Goal: Information Seeking & Learning: Learn about a topic

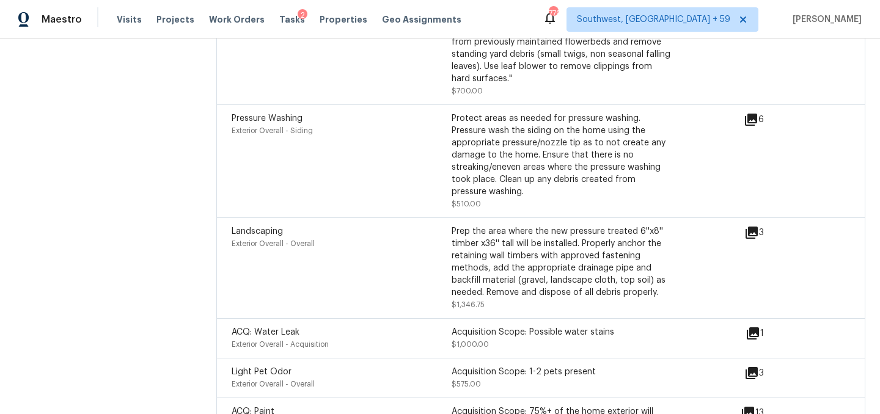
scroll to position [4085, 0]
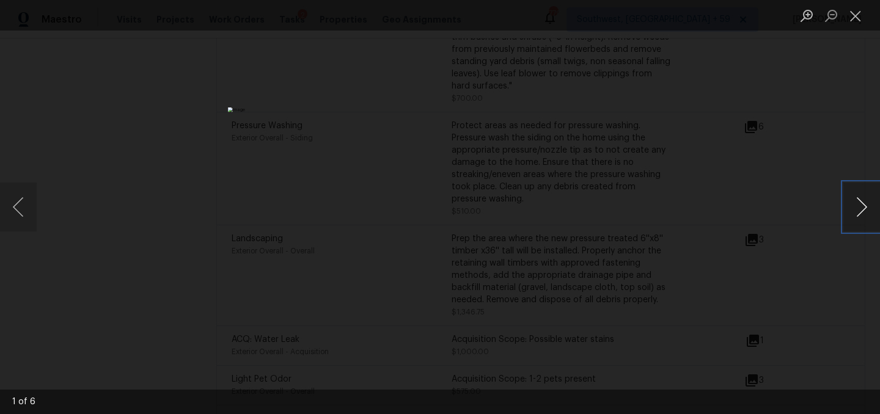
click at [868, 218] on button "Next image" at bounding box center [861, 207] width 37 height 49
click at [854, 12] on button "Close lightbox" at bounding box center [855, 15] width 24 height 21
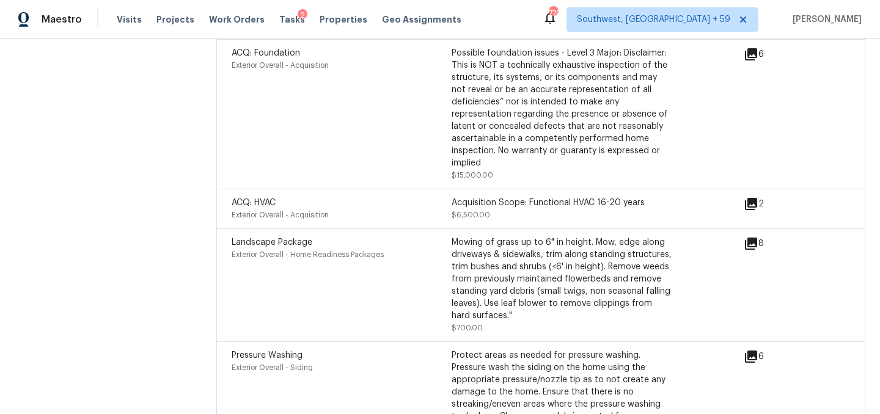
scroll to position [3842, 0]
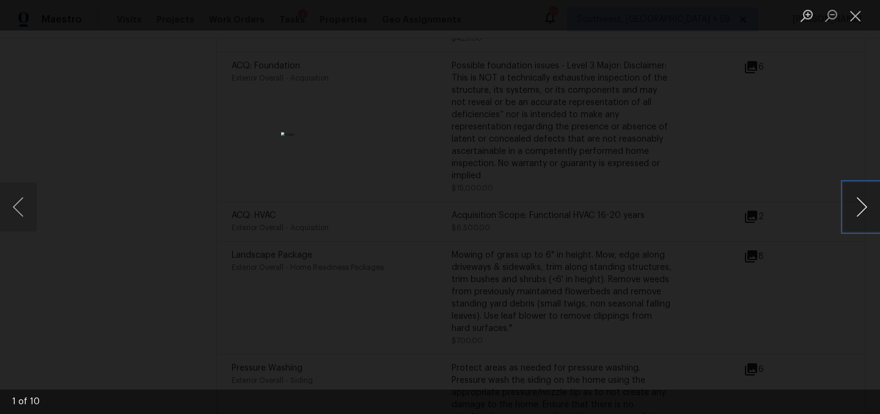
click at [869, 208] on button "Next image" at bounding box center [861, 207] width 37 height 49
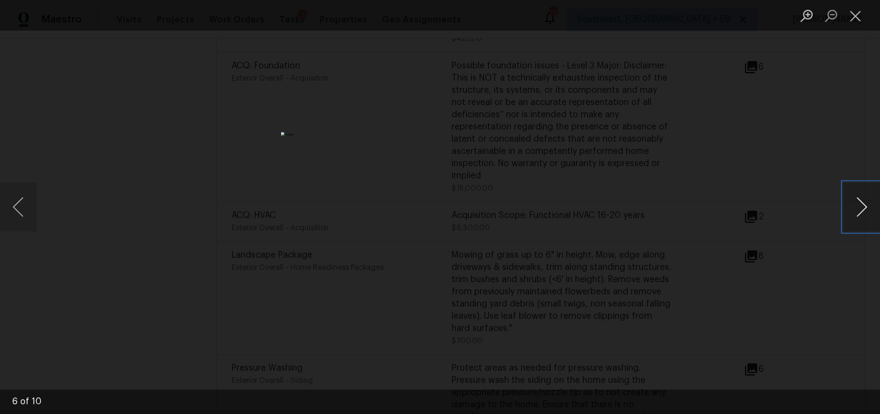
click at [869, 208] on button "Next image" at bounding box center [861, 207] width 37 height 49
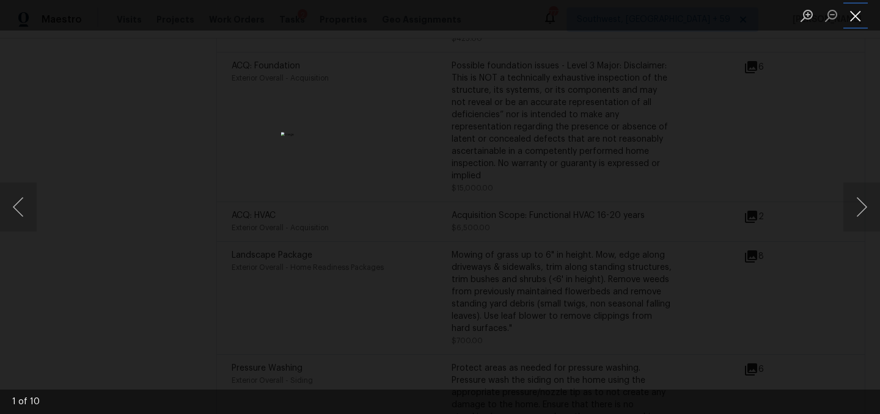
click at [852, 12] on button "Close lightbox" at bounding box center [855, 15] width 24 height 21
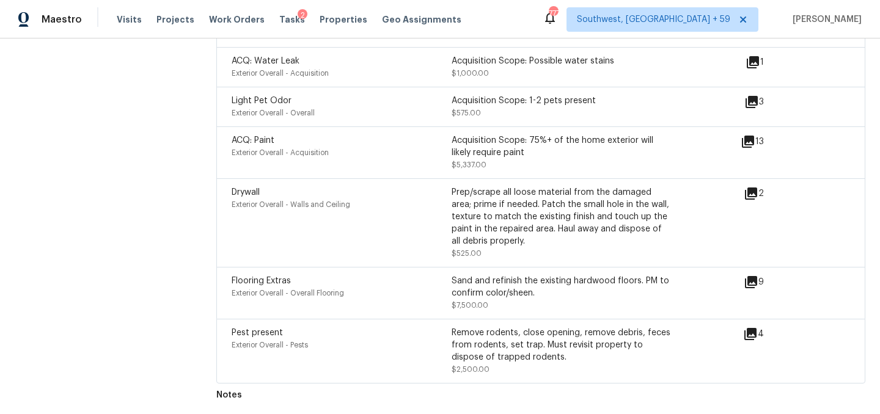
scroll to position [4675, 0]
click at [741, 149] on icon at bounding box center [748, 141] width 15 height 15
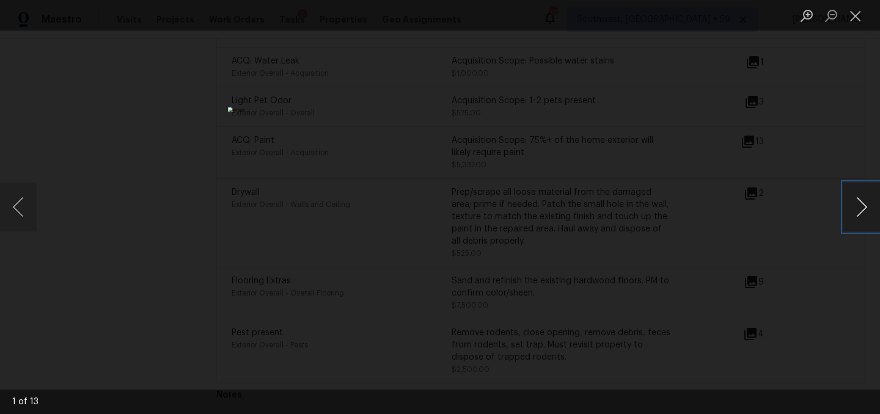
click at [872, 217] on button "Next image" at bounding box center [861, 207] width 37 height 49
click at [860, 20] on button "Close lightbox" at bounding box center [855, 15] width 24 height 21
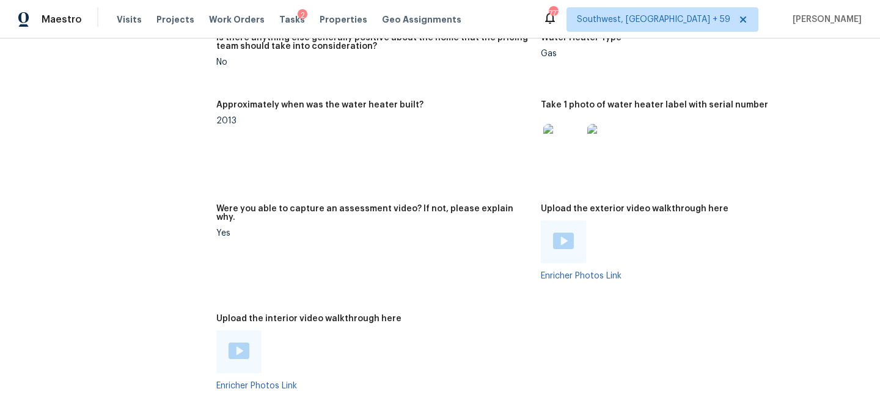
scroll to position [2509, 0]
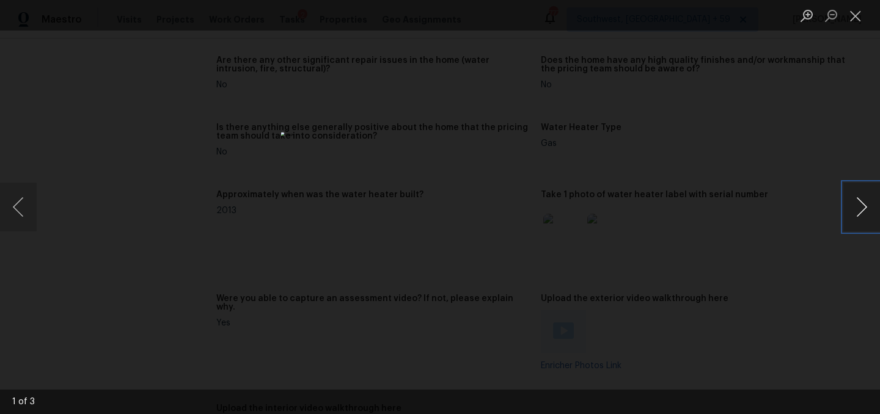
click at [853, 218] on button "Next image" at bounding box center [861, 207] width 37 height 49
click at [852, 189] on button "Next image" at bounding box center [861, 207] width 37 height 49
click at [852, 11] on button "Close lightbox" at bounding box center [855, 15] width 24 height 21
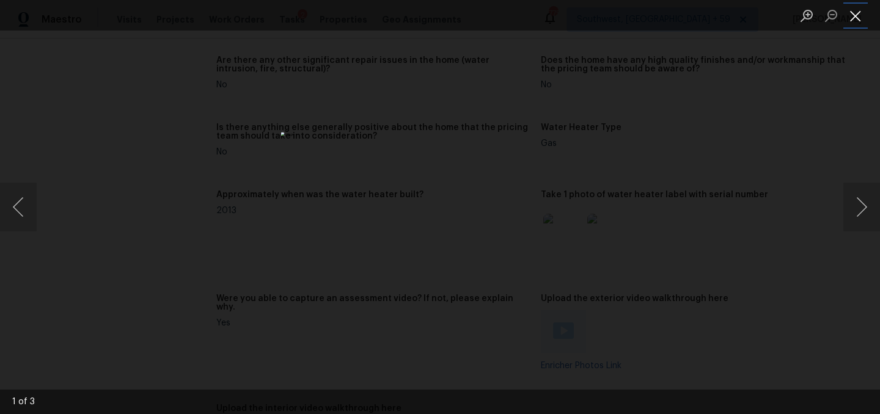
click at [860, 14] on button "Close lightbox" at bounding box center [855, 15] width 24 height 21
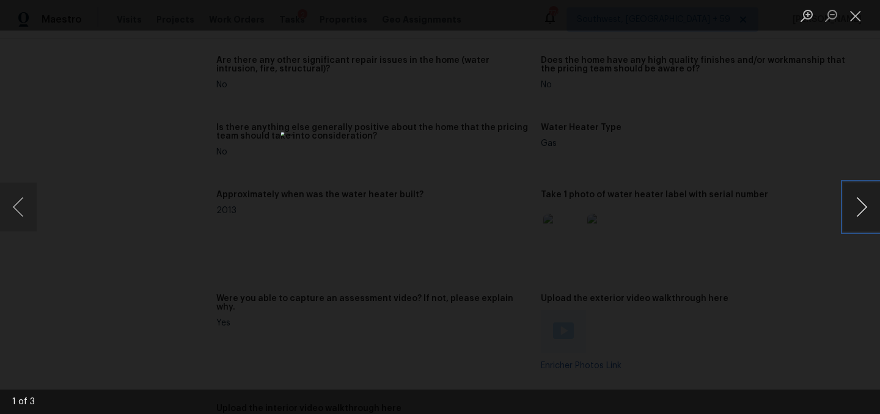
click at [852, 200] on button "Next image" at bounding box center [861, 207] width 37 height 49
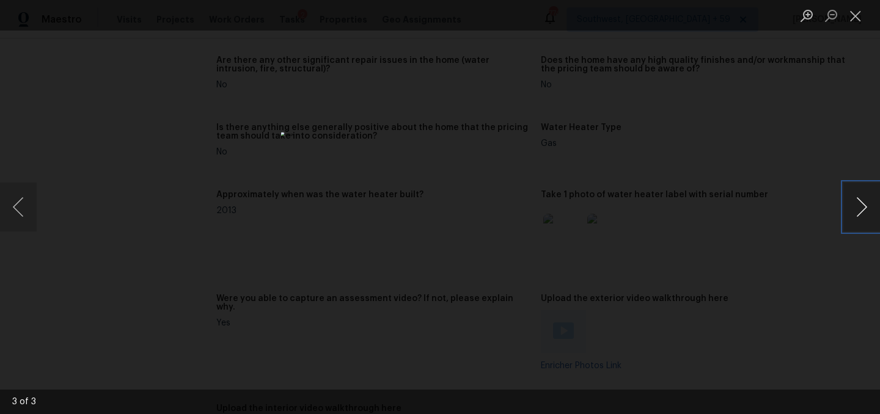
click at [852, 200] on button "Next image" at bounding box center [861, 207] width 37 height 49
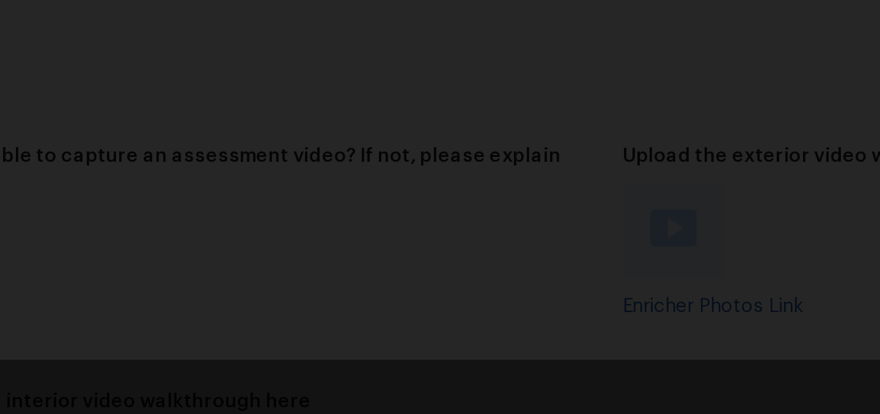
scroll to position [0, 0]
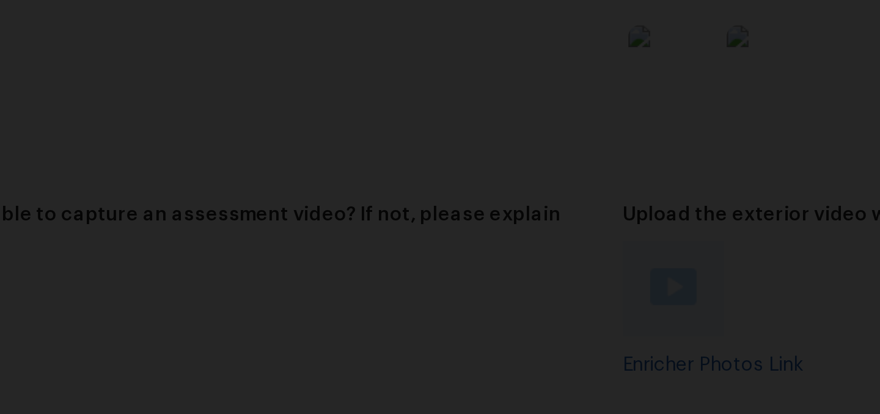
click at [474, 293] on img "Lightbox" at bounding box center [431, 200] width 398 height 188
click at [602, 312] on div "Lightbox" at bounding box center [440, 207] width 880 height 414
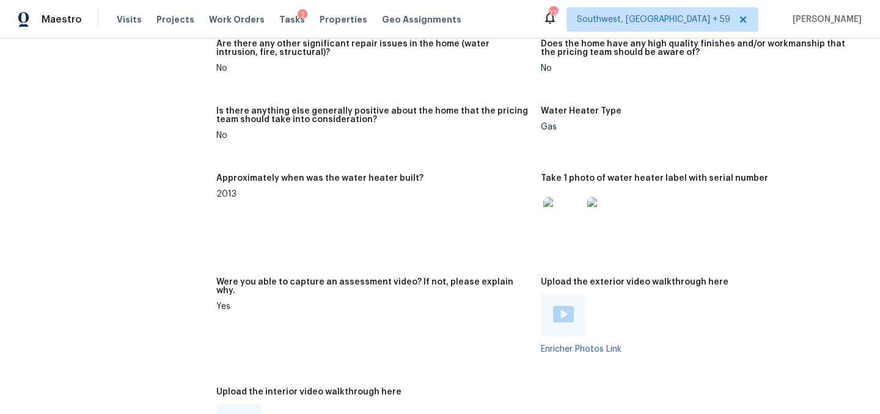
scroll to position [2503, 0]
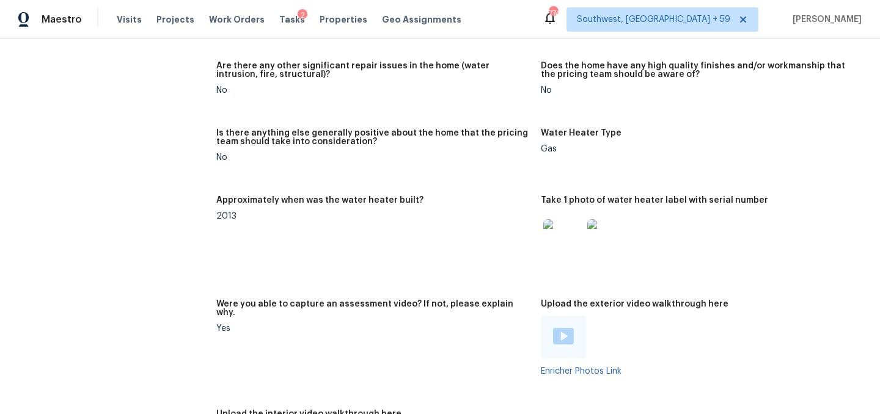
click at [573, 20] on img at bounding box center [562, 0] width 39 height 39
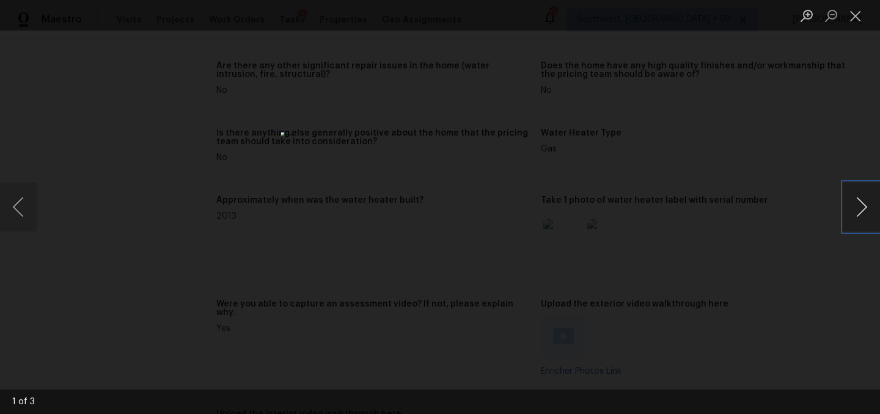
click at [862, 202] on button "Next image" at bounding box center [861, 207] width 37 height 49
click at [852, 7] on button "Close lightbox" at bounding box center [855, 15] width 24 height 21
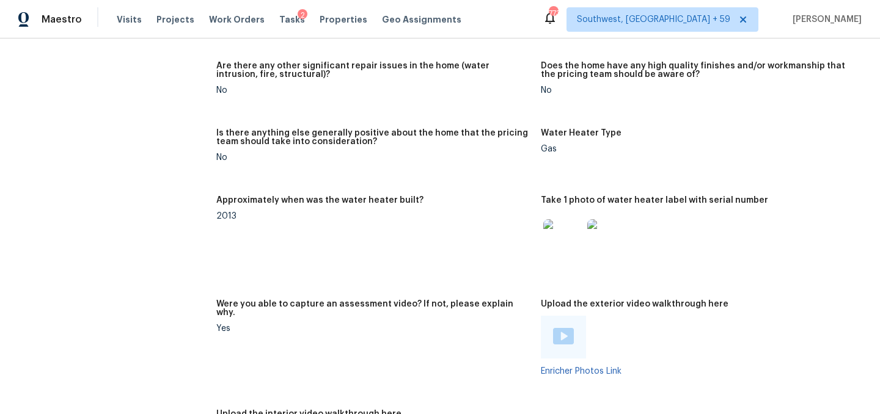
click at [582, 20] on img at bounding box center [562, 0] width 39 height 39
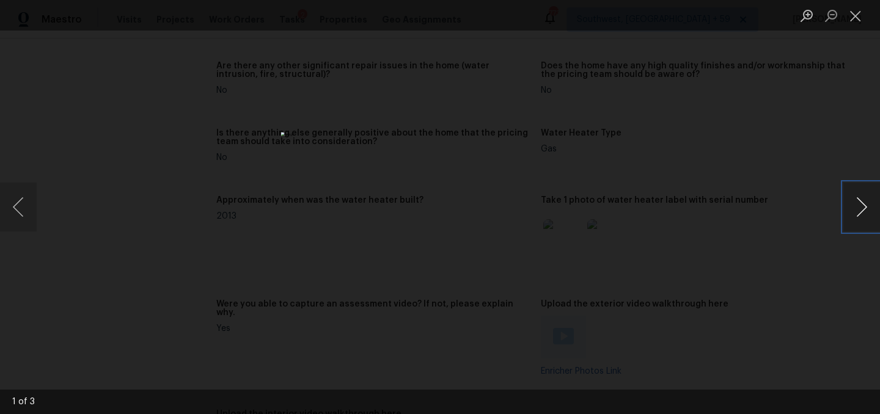
click at [866, 222] on button "Next image" at bounding box center [861, 207] width 37 height 49
click at [21, 211] on button "Previous image" at bounding box center [18, 207] width 37 height 49
click at [604, 240] on div "Lightbox" at bounding box center [440, 207] width 880 height 414
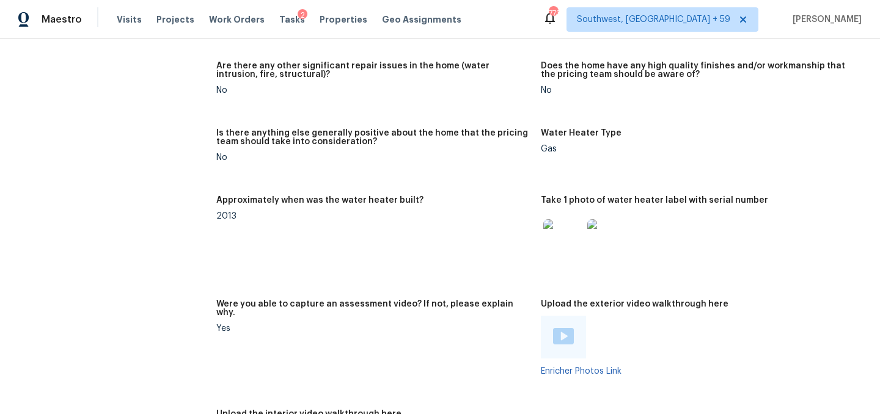
click at [606, 20] on img at bounding box center [606, 0] width 39 height 39
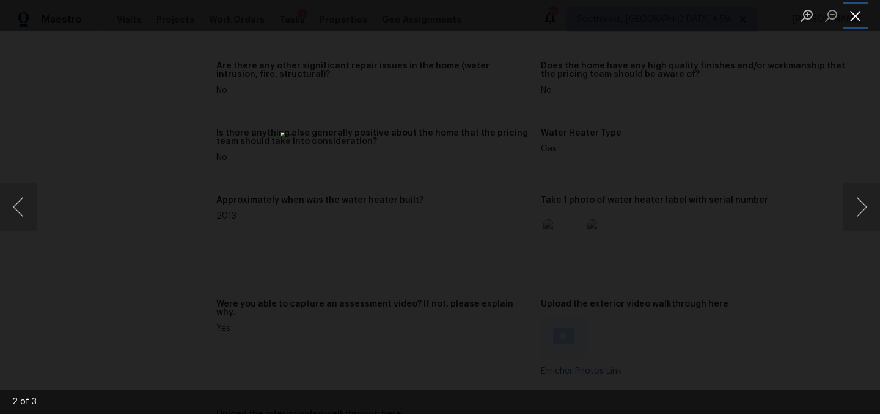
click at [857, 10] on button "Close lightbox" at bounding box center [855, 15] width 24 height 21
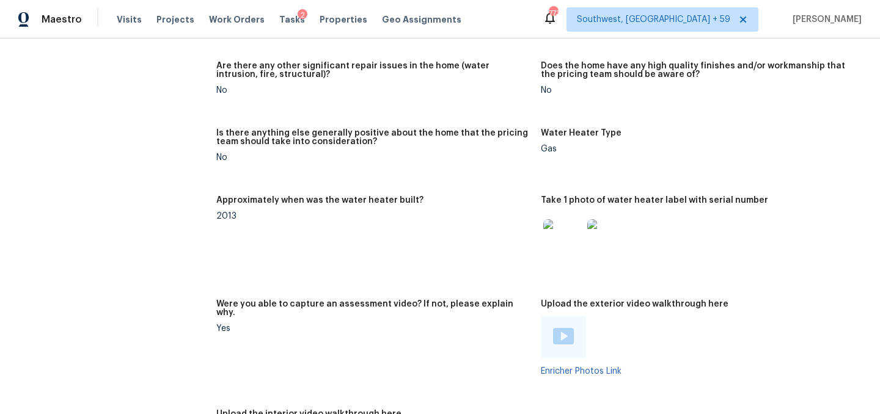
drag, startPoint x: 588, startPoint y: 186, endPoint x: 783, endPoint y: 188, distance: 194.9
copy p "Cracks located on the inside, above doors."
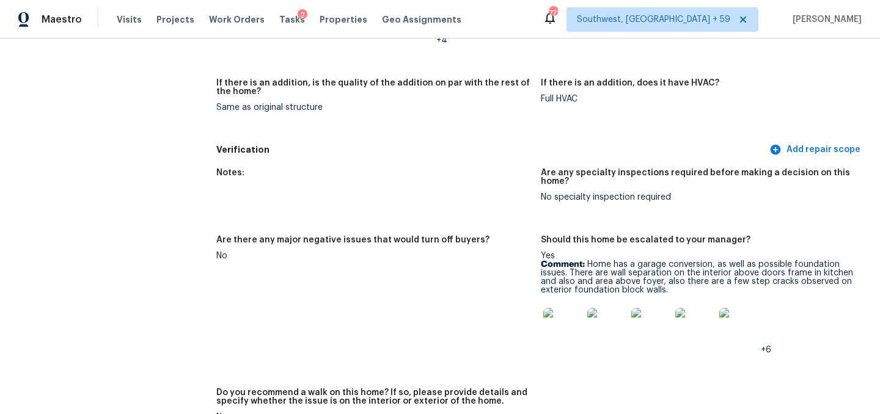
scroll to position [3098, 0]
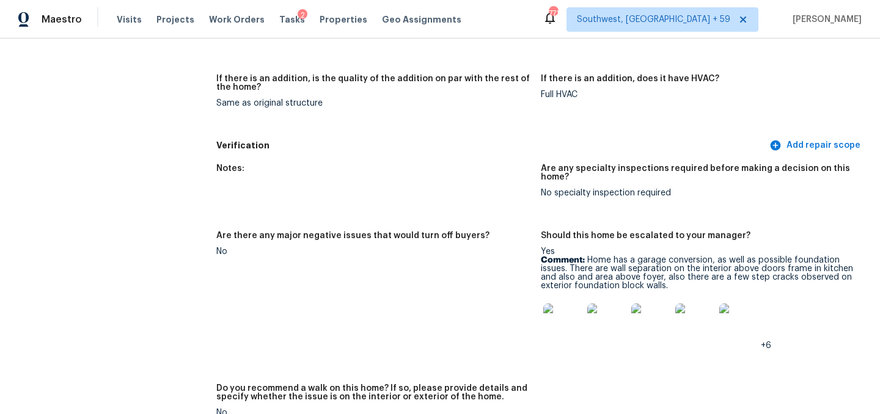
click at [245, 33] on img at bounding box center [238, 13] width 39 height 39
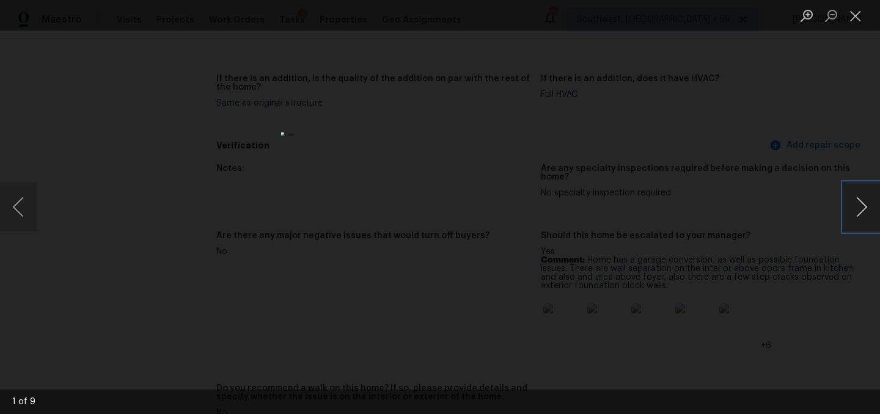
click at [857, 224] on button "Next image" at bounding box center [861, 207] width 37 height 49
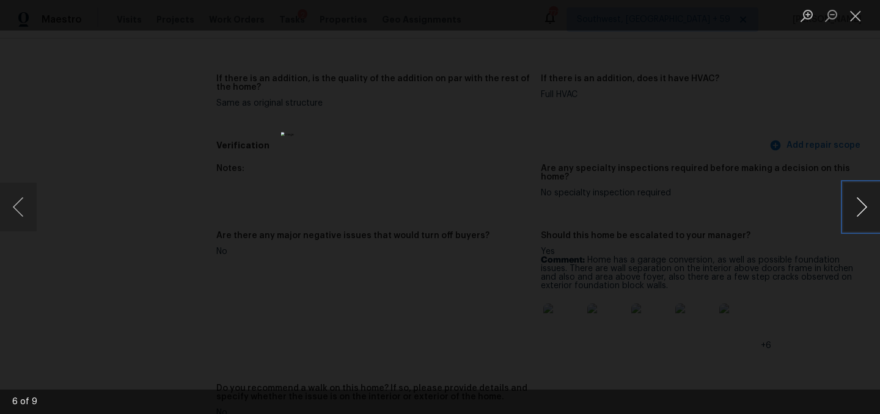
click at [857, 224] on button "Next image" at bounding box center [861, 207] width 37 height 49
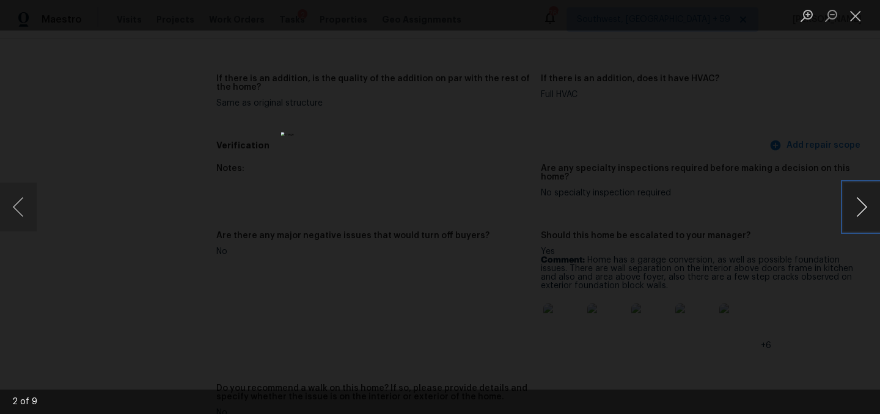
click at [857, 224] on button "Next image" at bounding box center [861, 207] width 37 height 49
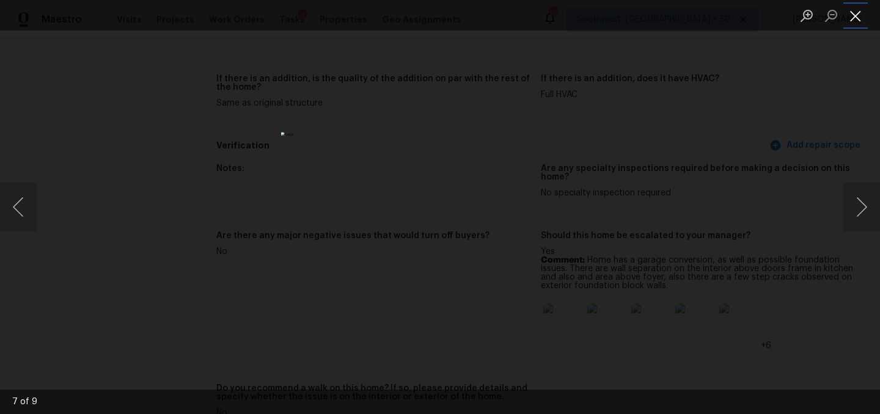
click at [855, 10] on button "Close lightbox" at bounding box center [855, 15] width 24 height 21
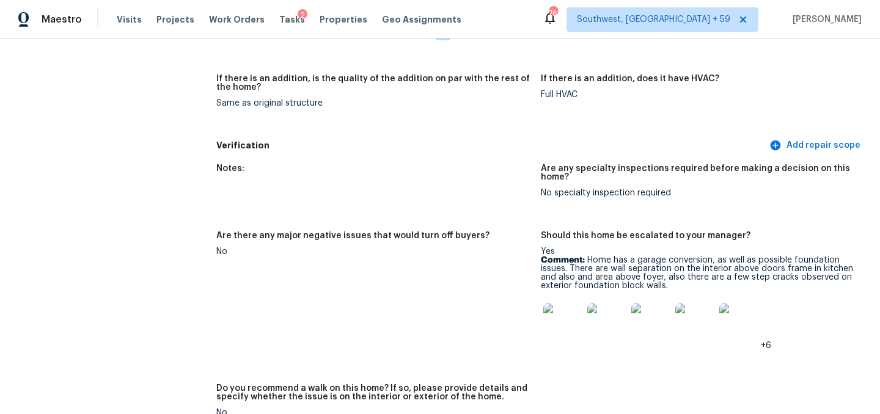
drag, startPoint x: 535, startPoint y: 236, endPoint x: 636, endPoint y: 236, distance: 101.4
click at [636, 134] on div "Does the home have any additions? Yes Comment: Converted garage at the front at…" at bounding box center [540, 37] width 649 height 194
drag, startPoint x: 615, startPoint y: 240, endPoint x: 544, endPoint y: 238, distance: 70.3
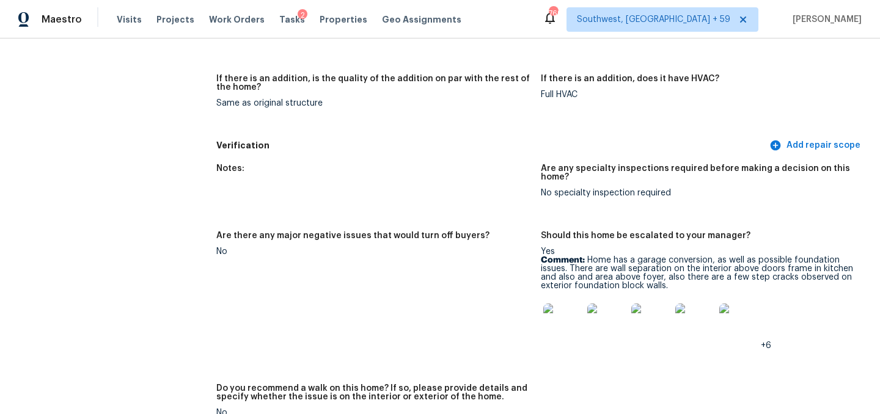
copy div "Converted Garage"
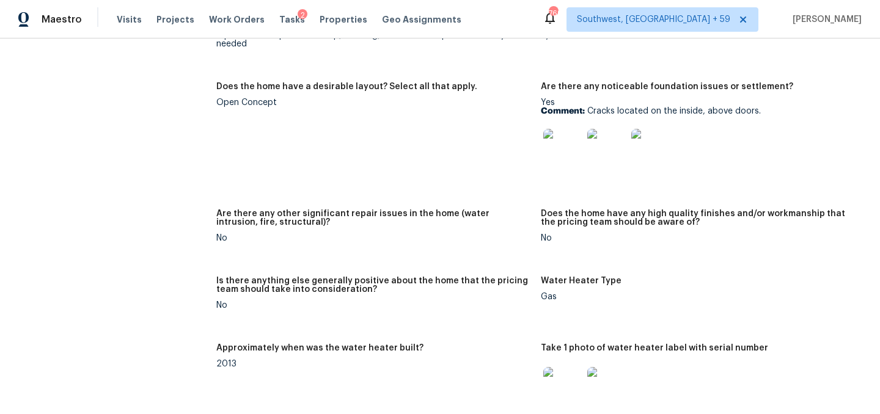
scroll to position [3065, 0]
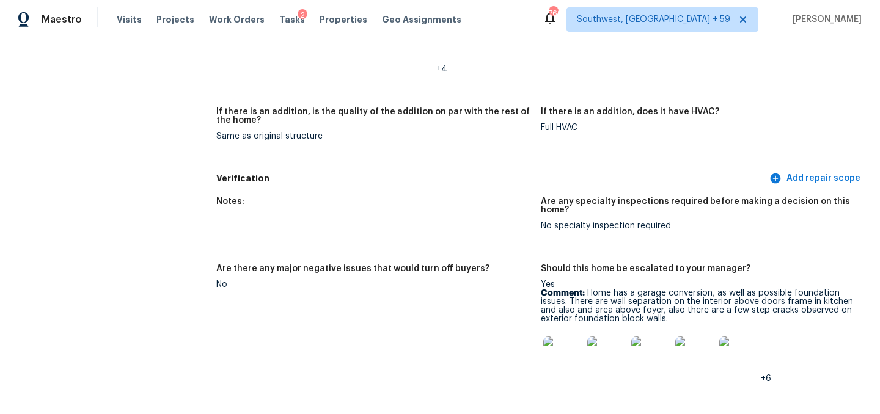
click at [415, 66] on img at bounding box center [414, 46] width 39 height 39
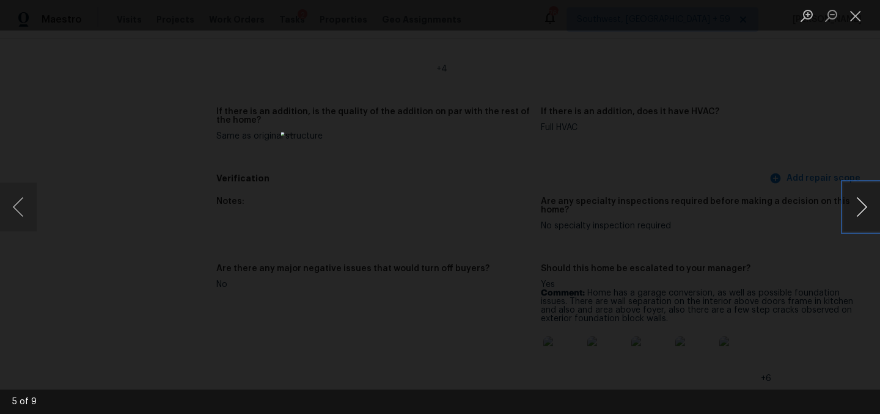
click at [864, 192] on button "Next image" at bounding box center [861, 207] width 37 height 49
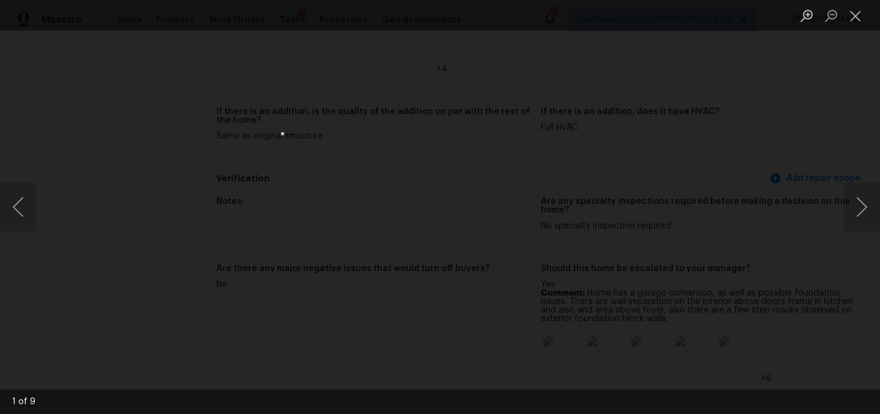
click at [266, 232] on div "Lightbox" at bounding box center [440, 207] width 880 height 414
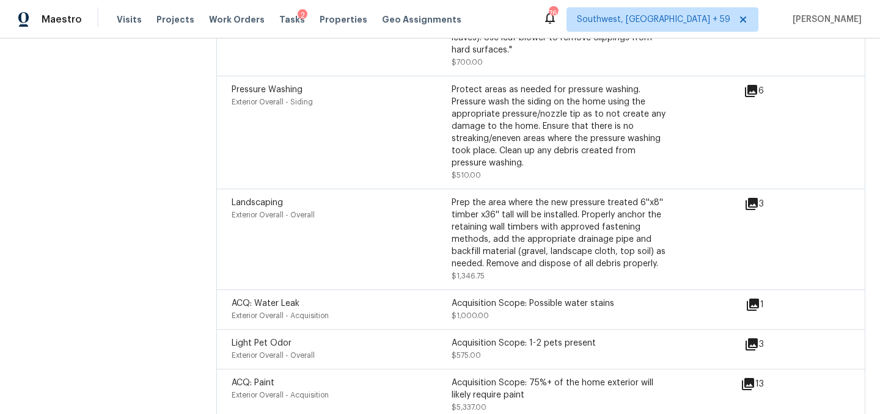
scroll to position [4723, 0]
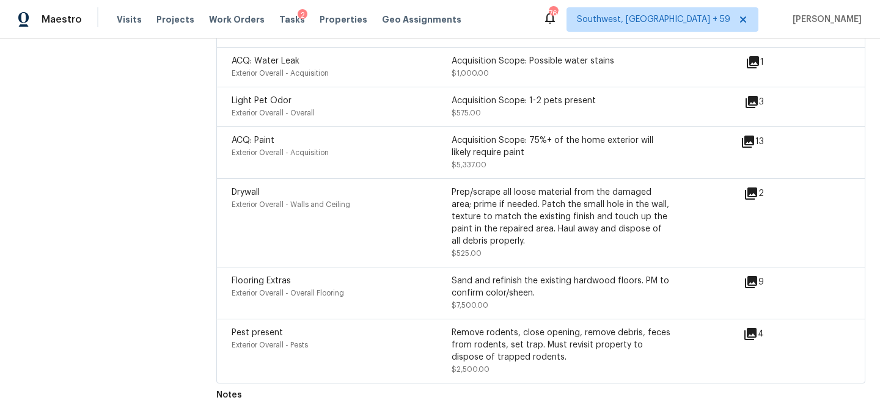
click at [750, 95] on div "3" at bounding box center [773, 102] width 59 height 15
click at [745, 96] on icon at bounding box center [751, 102] width 12 height 12
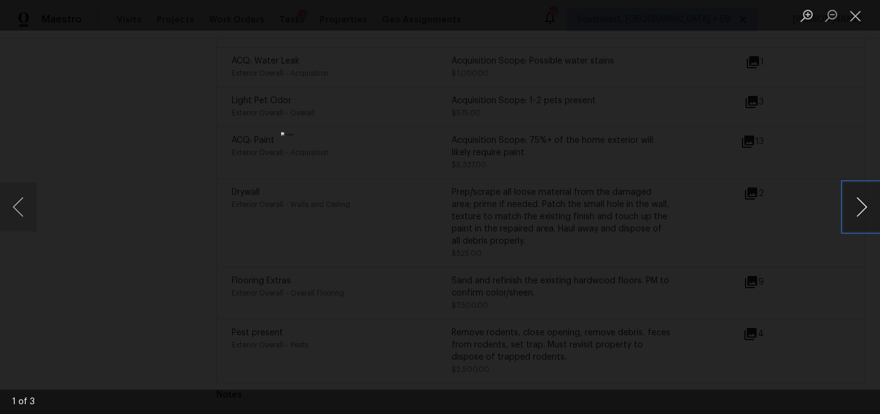
click at [852, 206] on button "Next image" at bounding box center [861, 207] width 37 height 49
click at [859, 13] on button "Close lightbox" at bounding box center [855, 15] width 24 height 21
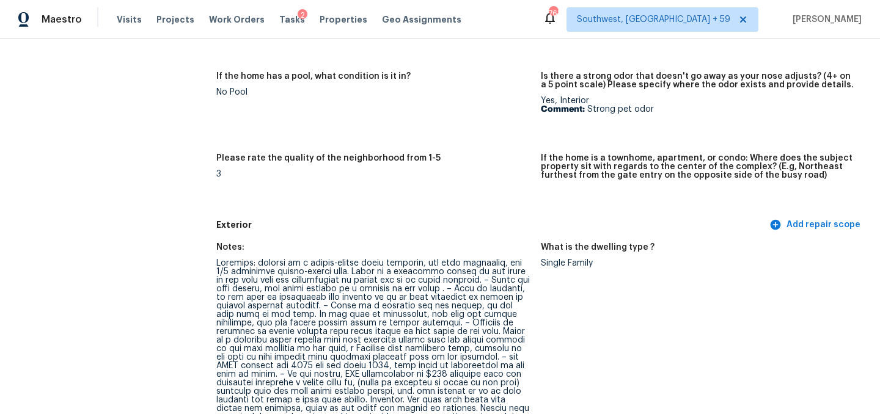
scroll to position [0, 0]
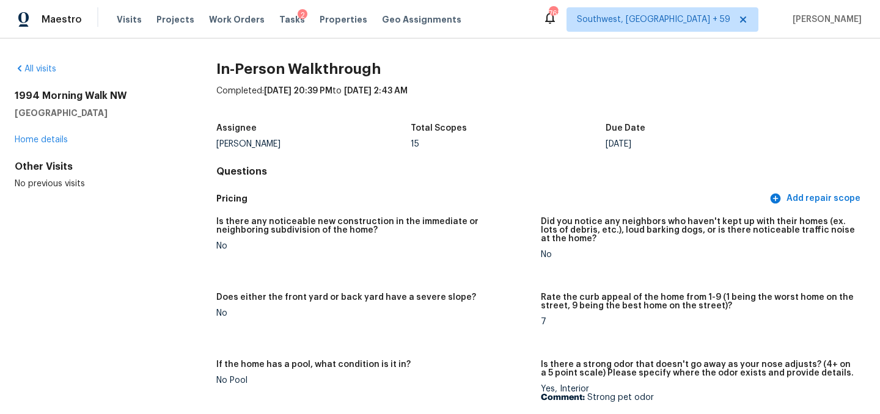
click at [64, 20] on span "Maestro" at bounding box center [62, 19] width 40 height 12
